Goal: Use online tool/utility: Utilize a website feature to perform a specific function

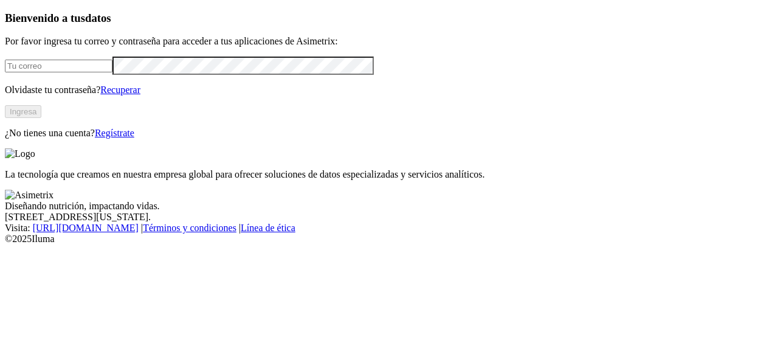
type input "natali.lora@premexcorp.com"
click at [41, 118] on button "Ingresa" at bounding box center [23, 111] width 36 height 13
